Goal: Navigation & Orientation: Find specific page/section

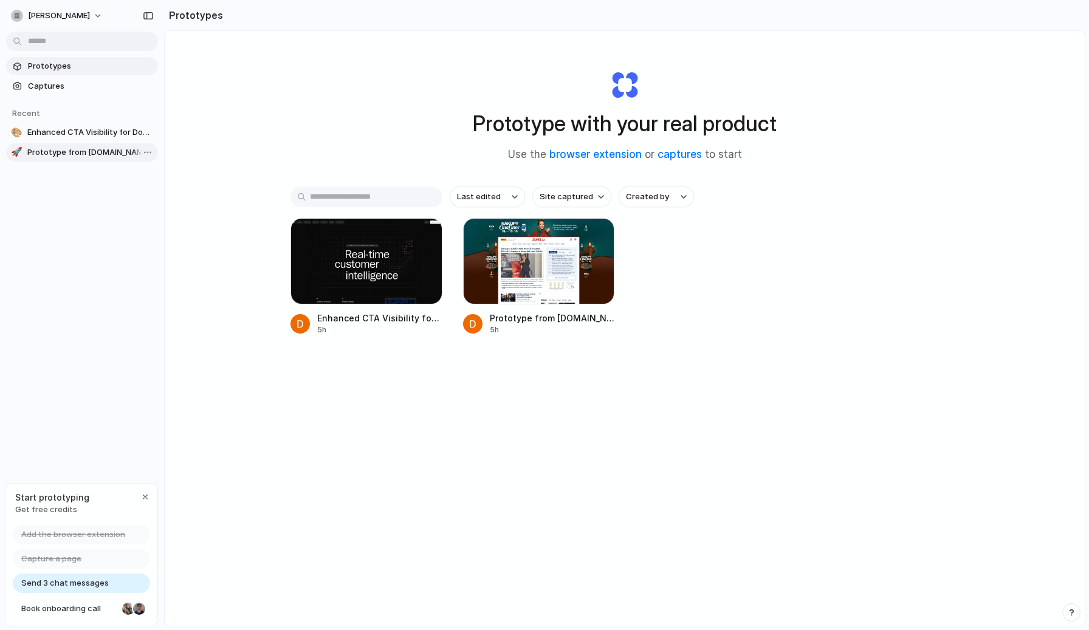
click at [61, 145] on link "🚀 Prototype from [DOMAIN_NAME] Main" at bounding box center [82, 152] width 152 height 18
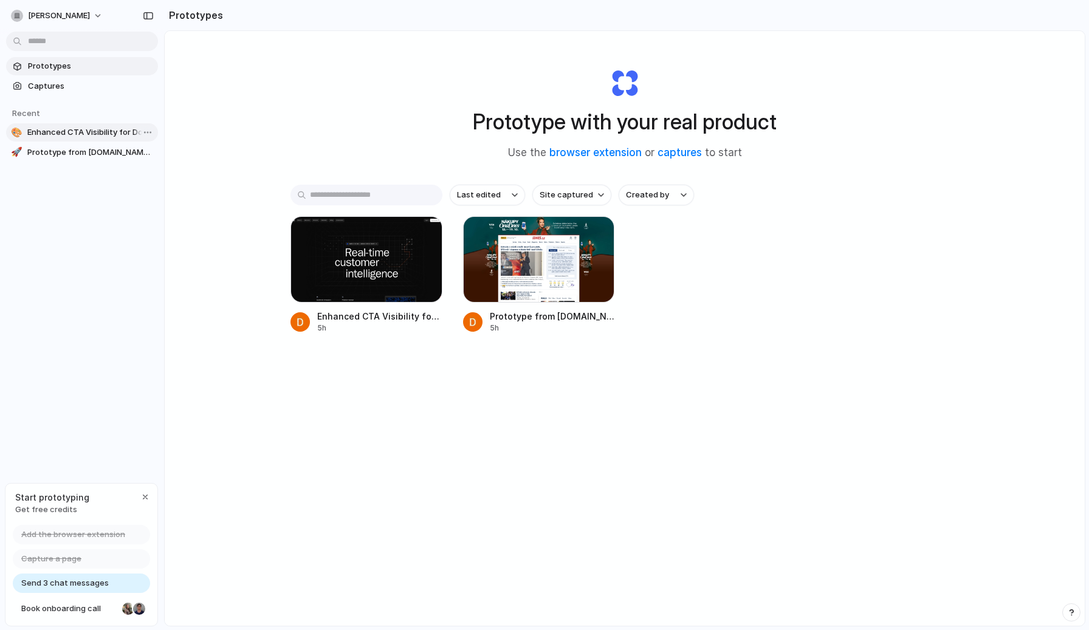
click at [60, 127] on span "Enhanced CTA Visibility for Dovetail Platform" at bounding box center [90, 132] width 126 height 12
